Goal: Find specific page/section: Find specific page/section

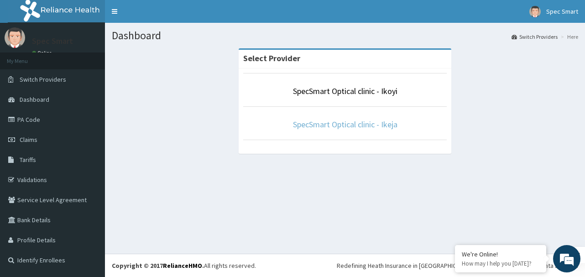
click at [348, 125] on link "SpecSmart Optical clinic - Ikeja" at bounding box center [345, 124] width 105 height 10
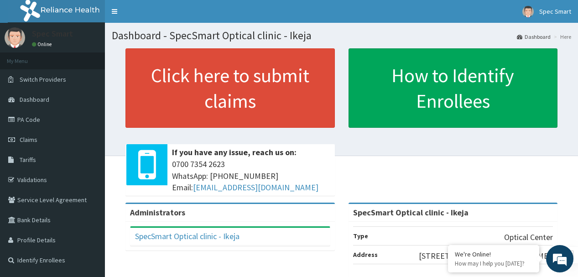
click at [346, 28] on section "Dashboard - SpecSmart Optical clinic - Ikeja Dashboard Here" at bounding box center [341, 32] width 473 height 19
